Goal: Task Accomplishment & Management: Manage account settings

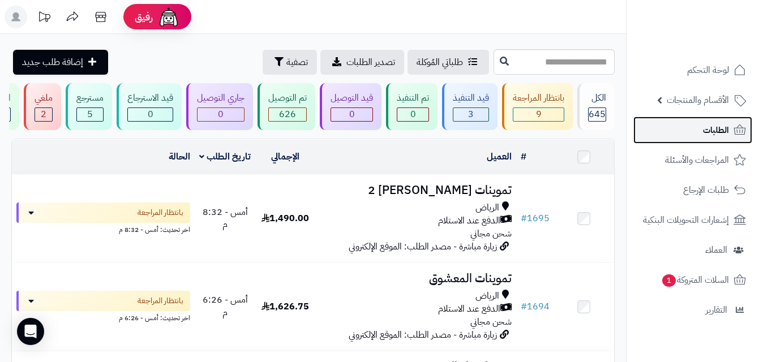
click at [710, 130] on span "الطلبات" at bounding box center [716, 130] width 26 height 16
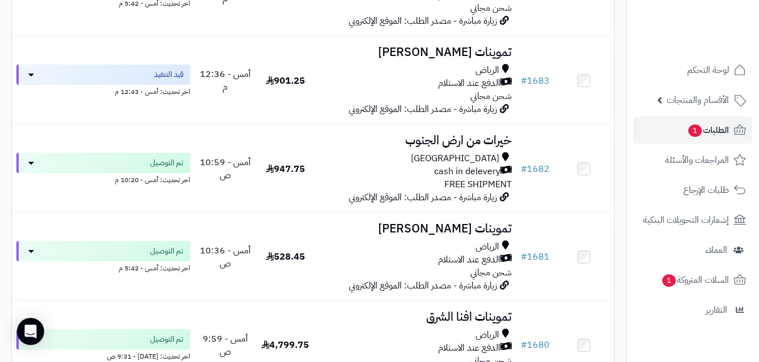
scroll to position [1347, 0]
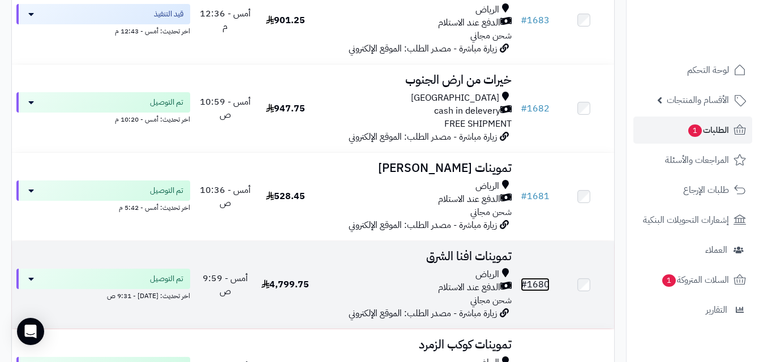
click at [536, 289] on link "# 1680" at bounding box center [535, 285] width 29 height 14
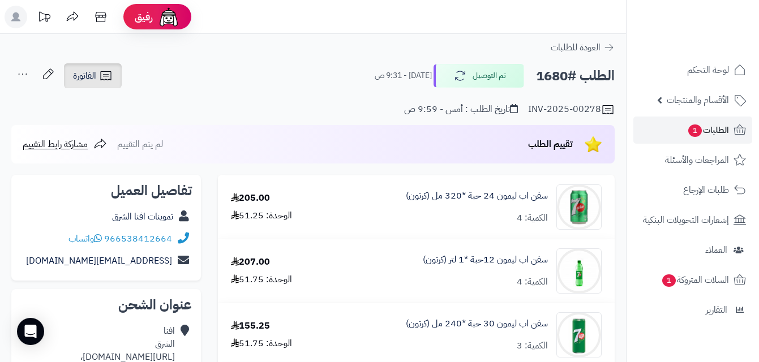
click at [80, 80] on span "الفاتورة" at bounding box center [84, 76] width 23 height 14
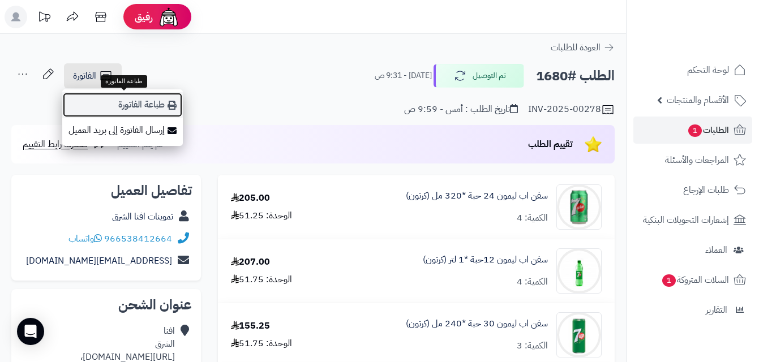
click at [155, 103] on link "طباعة الفاتورة" at bounding box center [122, 104] width 121 height 25
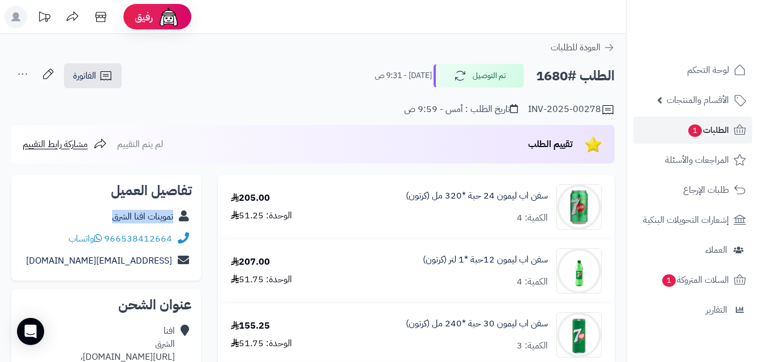
copy div "تموينات افنا الشرق"
drag, startPoint x: 105, startPoint y: 217, endPoint x: 175, endPoint y: 219, distance: 69.7
click at [175, 219] on div "تموينات افنا الشرق" at bounding box center [106, 217] width 172 height 22
click at [87, 202] on div "تفاصيل العميل تموينات افنا الشرق 966538412664 واتساب EEEE@11234.COM" at bounding box center [106, 228] width 190 height 106
click at [103, 208] on div "تموينات افنا الشرق" at bounding box center [106, 217] width 172 height 22
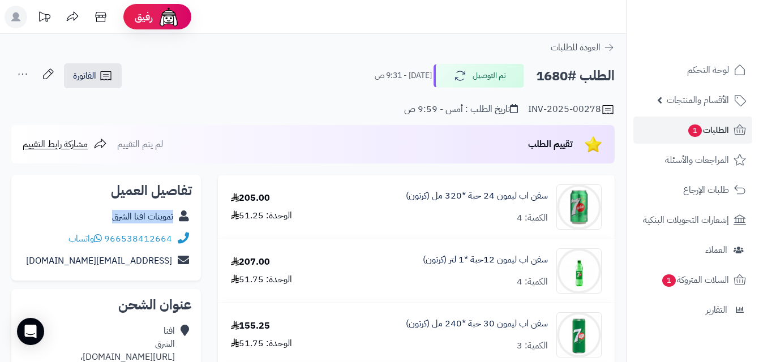
copy div "تموينات افنا الشرق"
drag, startPoint x: 97, startPoint y: 215, endPoint x: 192, endPoint y: 216, distance: 94.6
click at [188, 215] on div "تموينات افنا الشرق" at bounding box center [106, 217] width 172 height 22
copy div "تموينات افنا الشرق"
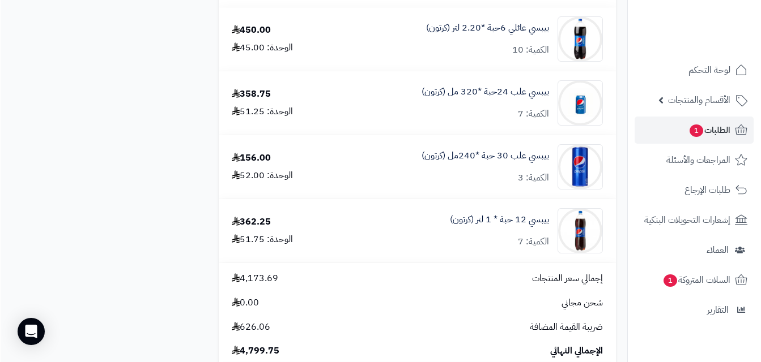
scroll to position [1113, 0]
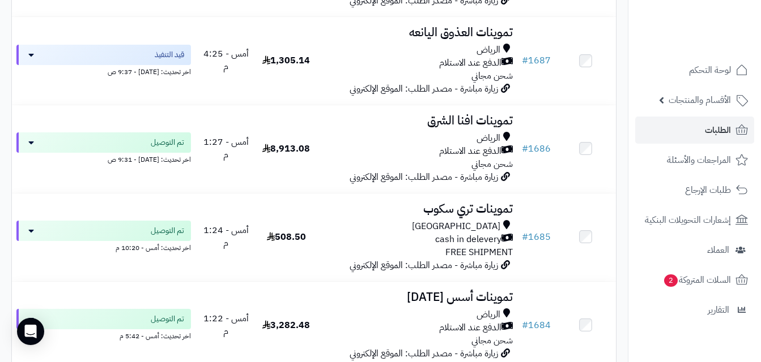
scroll to position [908, 0]
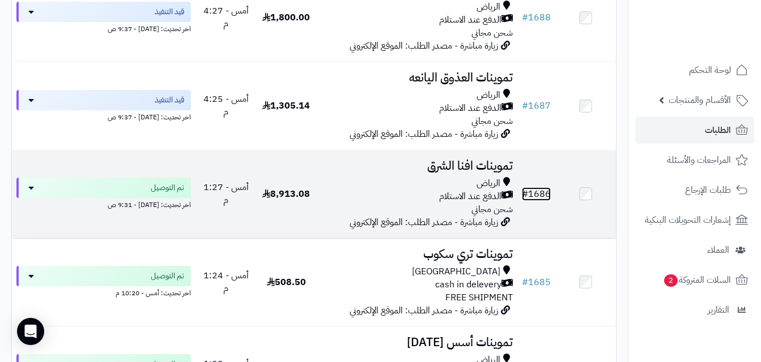
click at [543, 198] on link "# 1686" at bounding box center [536, 194] width 29 height 14
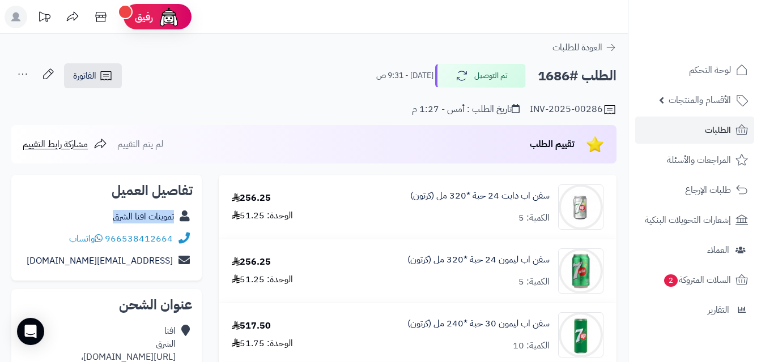
copy div "تموينات افنا الشرق"
drag, startPoint x: 97, startPoint y: 219, endPoint x: 185, endPoint y: 216, distance: 88.4
click at [185, 216] on div "تموينات افنا الشرق" at bounding box center [106, 217] width 172 height 22
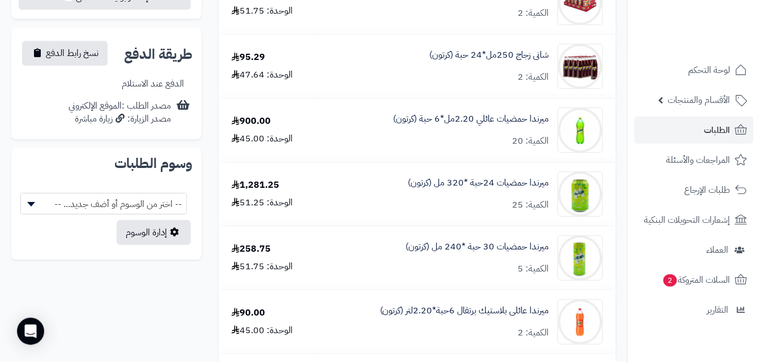
scroll to position [520, 0]
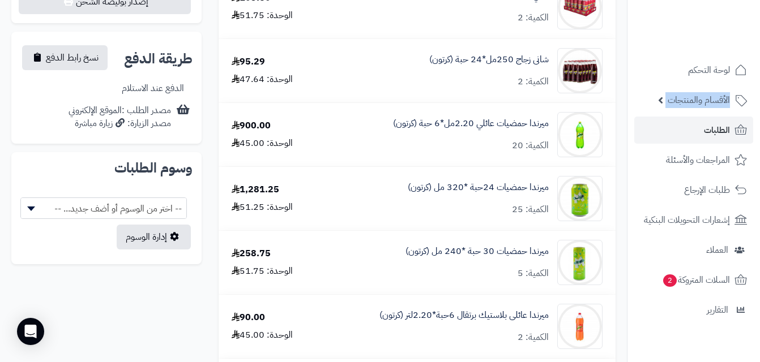
drag, startPoint x: 759, startPoint y: 106, endPoint x: 758, endPoint y: 137, distance: 31.2
click at [758, 137] on ul "لوحة التحكم الأقسام والمنتجات المنتجات الأقسام الماركات مواصفات المنتجات مواصفا…" at bounding box center [694, 190] width 133 height 267
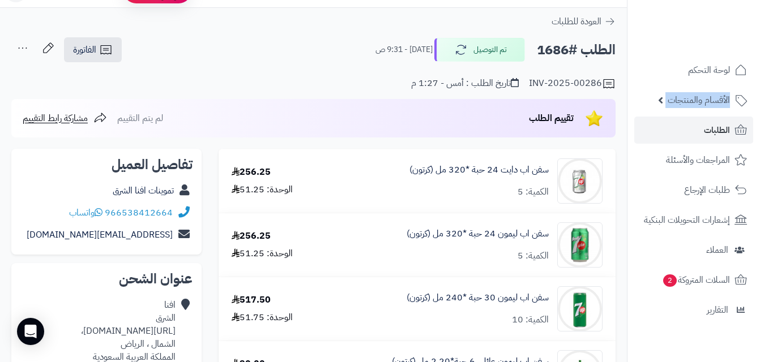
scroll to position [0, 0]
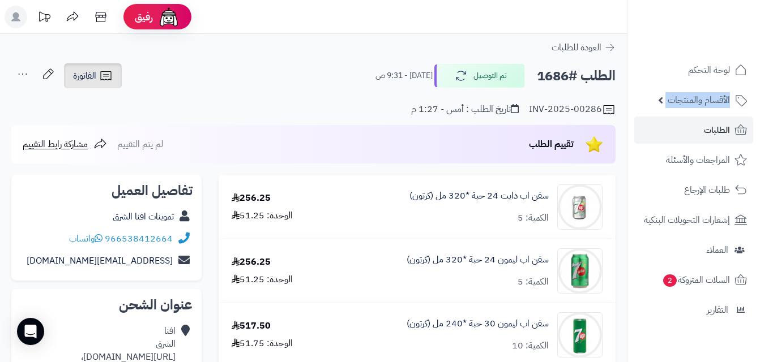
click at [89, 83] on span "الفاتورة" at bounding box center [84, 76] width 23 height 14
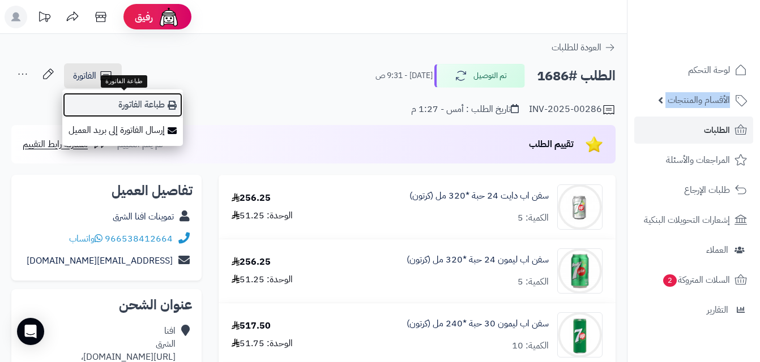
click at [130, 105] on link "طباعة الفاتورة" at bounding box center [122, 104] width 121 height 25
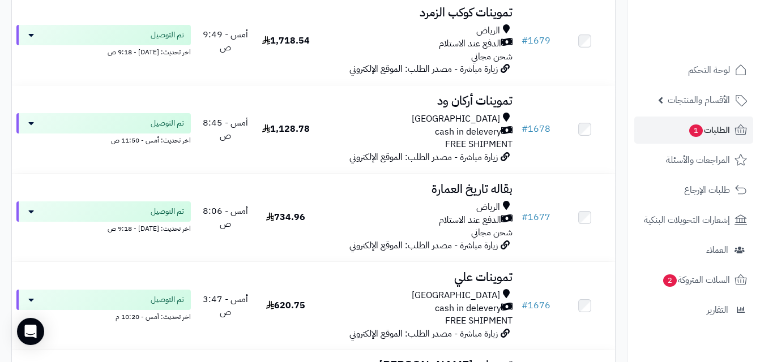
scroll to position [1647, 0]
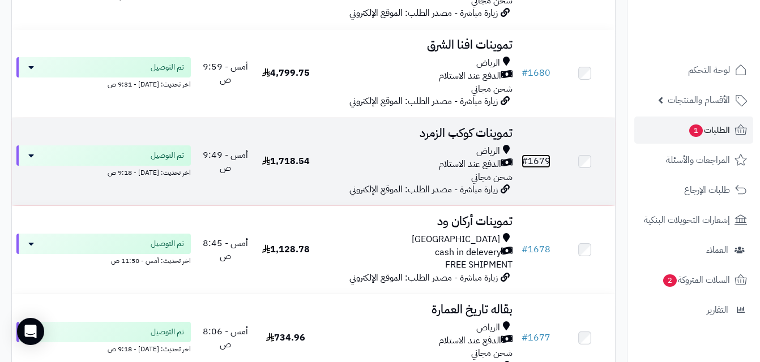
click at [537, 168] on link "# 1679" at bounding box center [536, 162] width 29 height 14
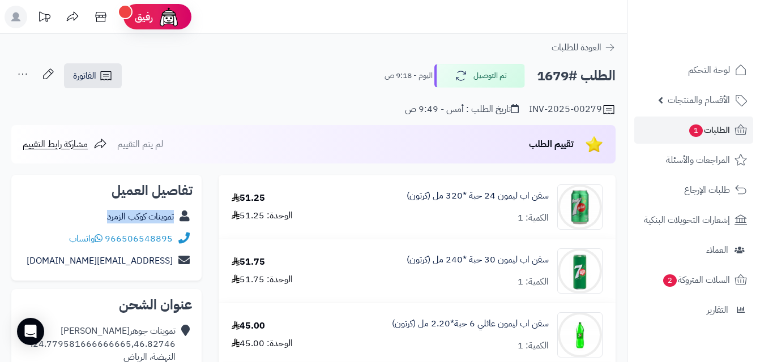
copy div "تموينات كوكب الزمرد"
drag, startPoint x: 98, startPoint y: 216, endPoint x: 178, endPoint y: 219, distance: 80.5
click at [178, 219] on div "تموينات كوكب الزمرد" at bounding box center [106, 217] width 172 height 22
copy div "تموينات كوكب الزمرد"
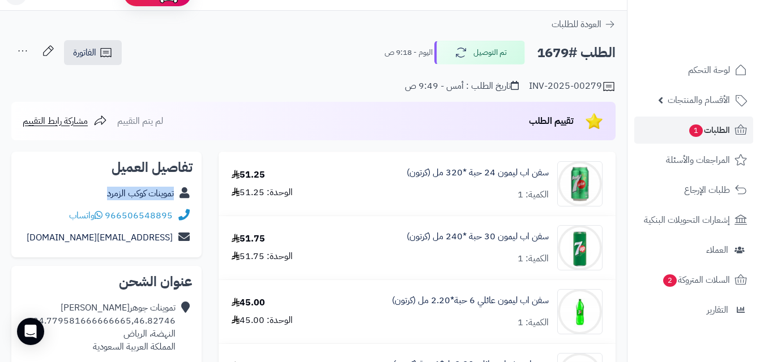
scroll to position [4, 0]
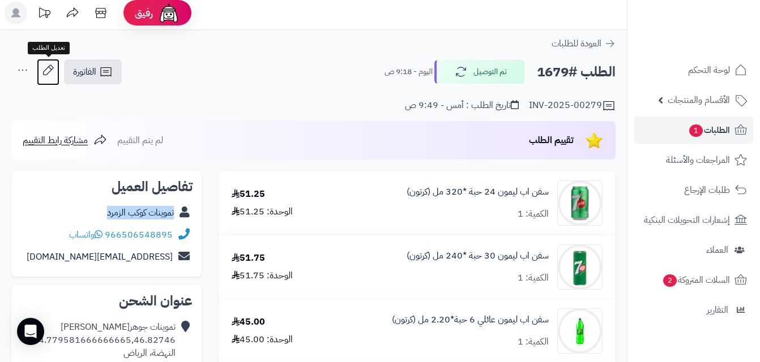
drag, startPoint x: 46, startPoint y: 73, endPoint x: 53, endPoint y: 72, distance: 6.9
click at [46, 73] on icon at bounding box center [48, 70] width 23 height 23
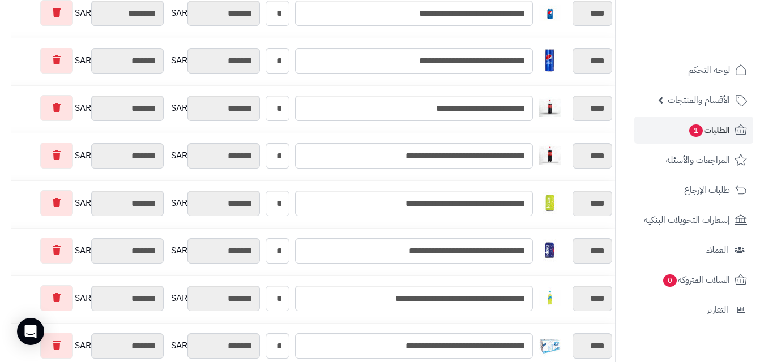
scroll to position [690, 0]
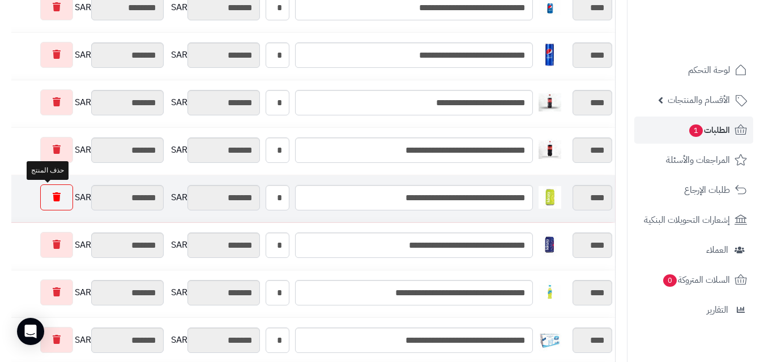
click at [53, 193] on icon at bounding box center [57, 197] width 8 height 9
type input "*********"
type input "********"
type input "*********"
click at [53, 199] on icon at bounding box center [57, 197] width 8 height 9
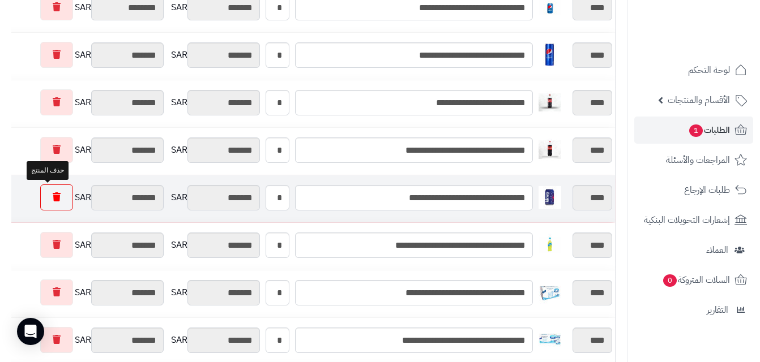
type input "*********"
type input "********"
type input "*********"
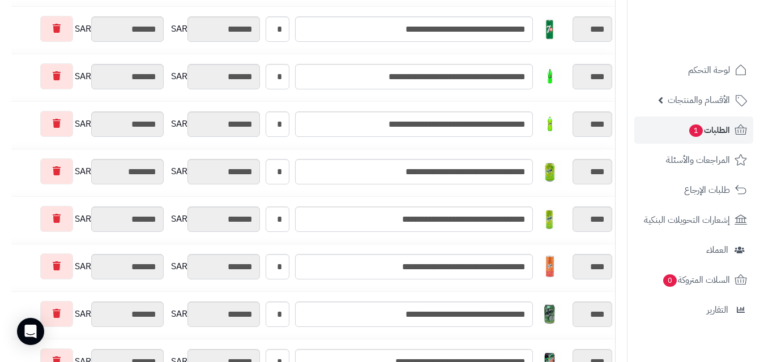
scroll to position [0, 0]
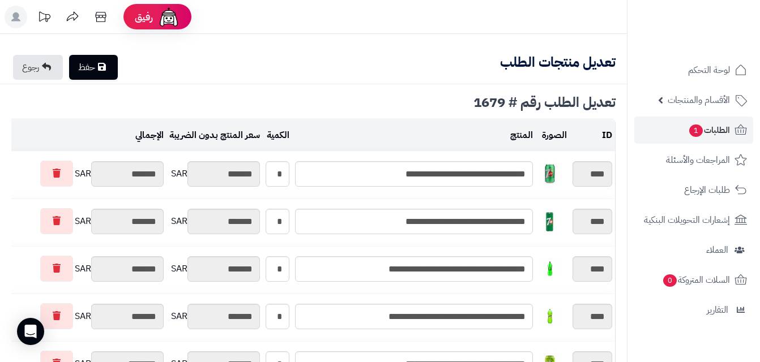
click at [100, 71] on link "حفظ" at bounding box center [93, 67] width 49 height 25
type input "**********"
click at [42, 61] on link "رجوع" at bounding box center [38, 67] width 50 height 25
type textarea "**********"
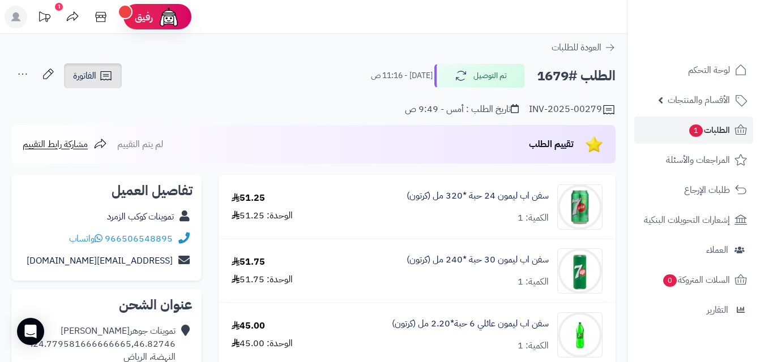
click at [89, 74] on span "الفاتورة" at bounding box center [84, 76] width 23 height 14
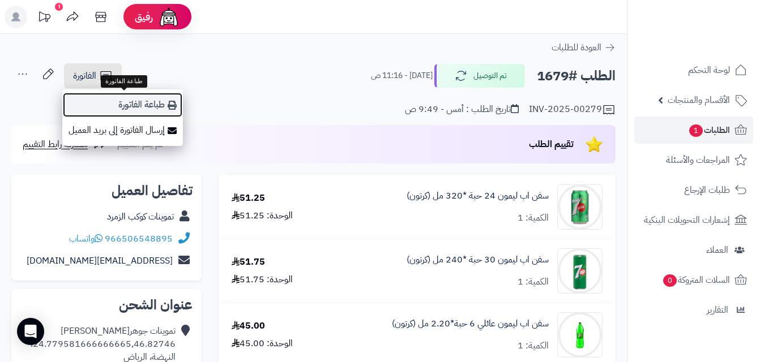
click at [163, 103] on link "طباعة الفاتورة" at bounding box center [122, 104] width 121 height 25
